Goal: Information Seeking & Learning: Understand process/instructions

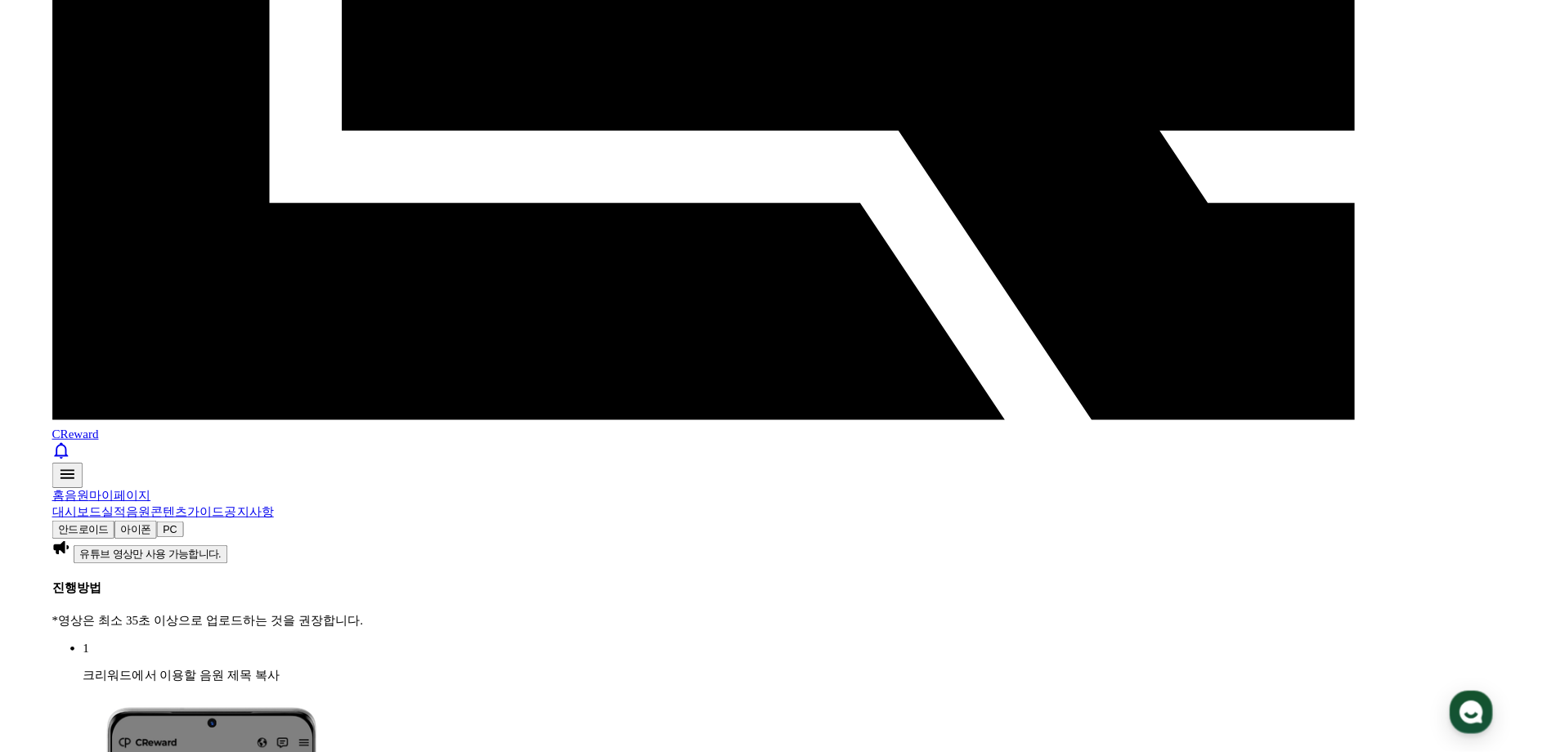
scroll to position [631, 0]
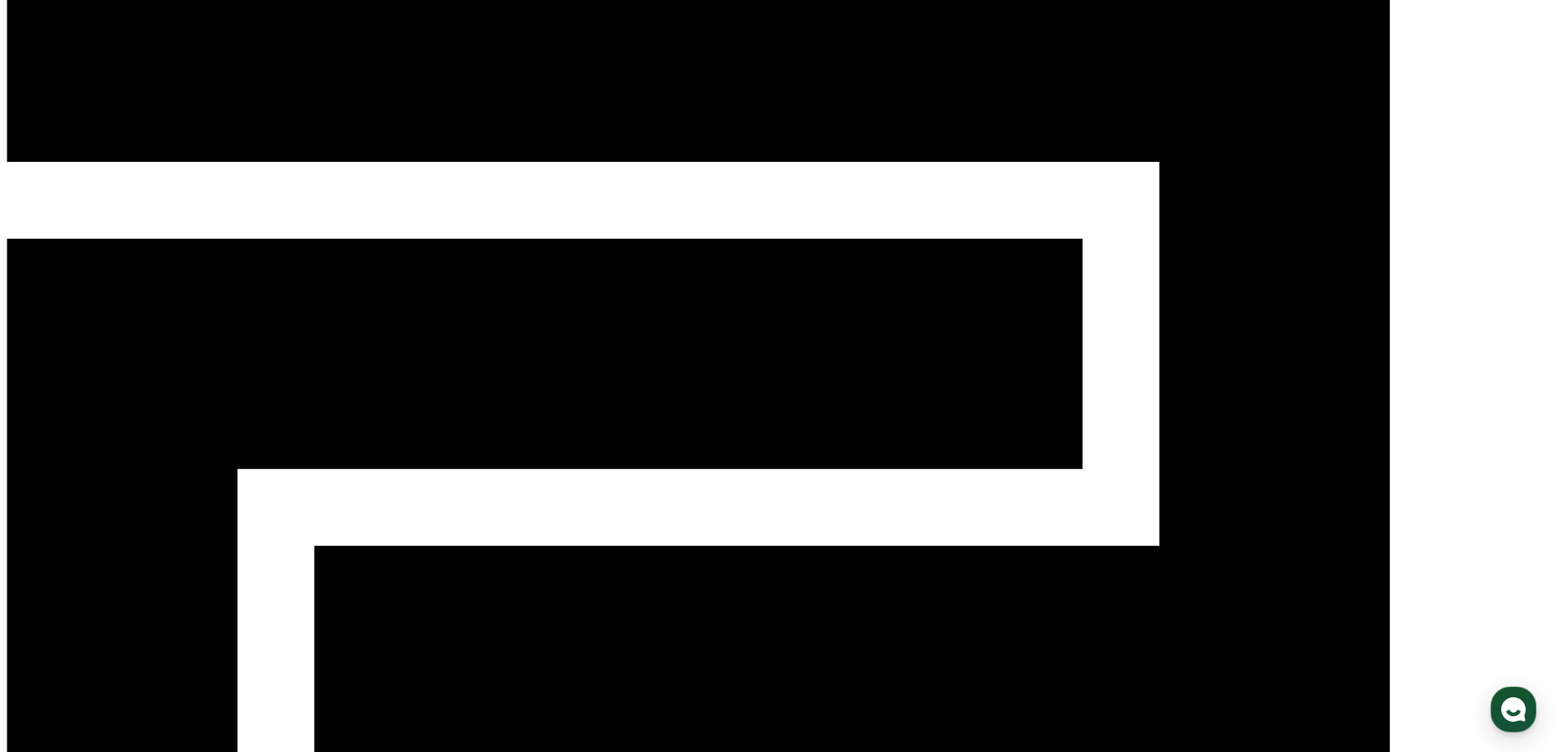
scroll to position [0, 0]
